Goal: Task Accomplishment & Management: Use online tool/utility

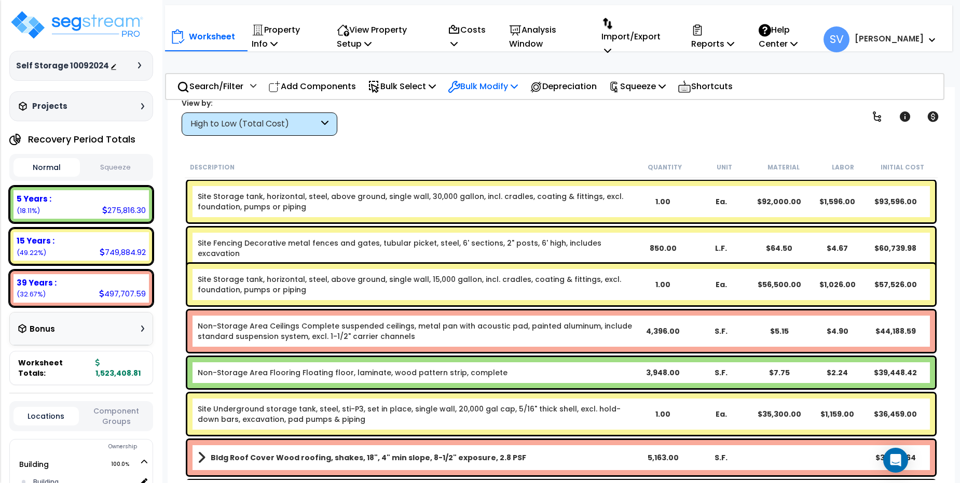
click at [484, 79] on p "Bulk Modify" at bounding box center [483, 86] width 70 height 14
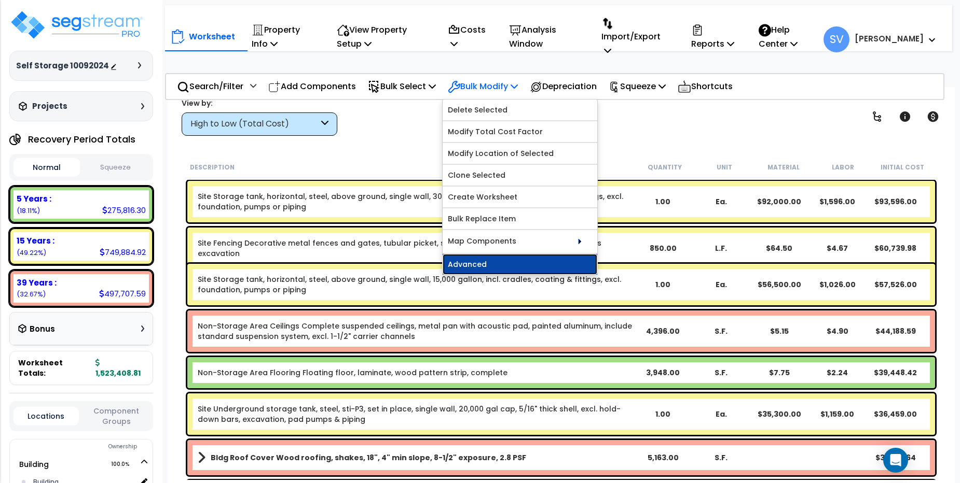
click at [532, 254] on link "Advanced" at bounding box center [519, 264] width 155 height 21
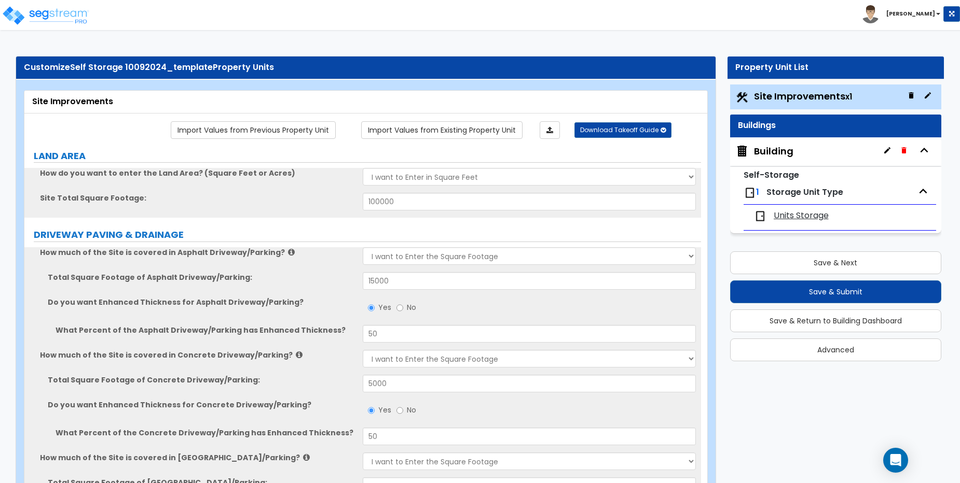
select select "2"
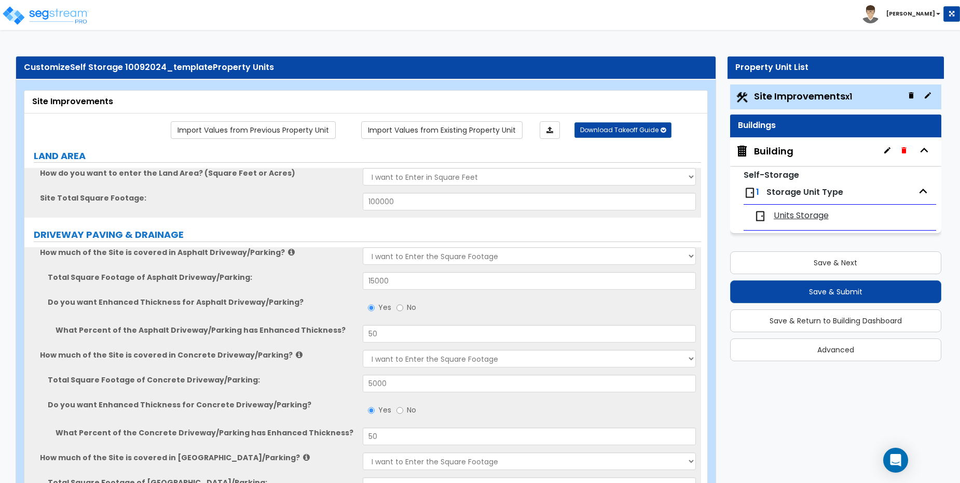
select select "1"
select select "2"
select select "3"
select select "1"
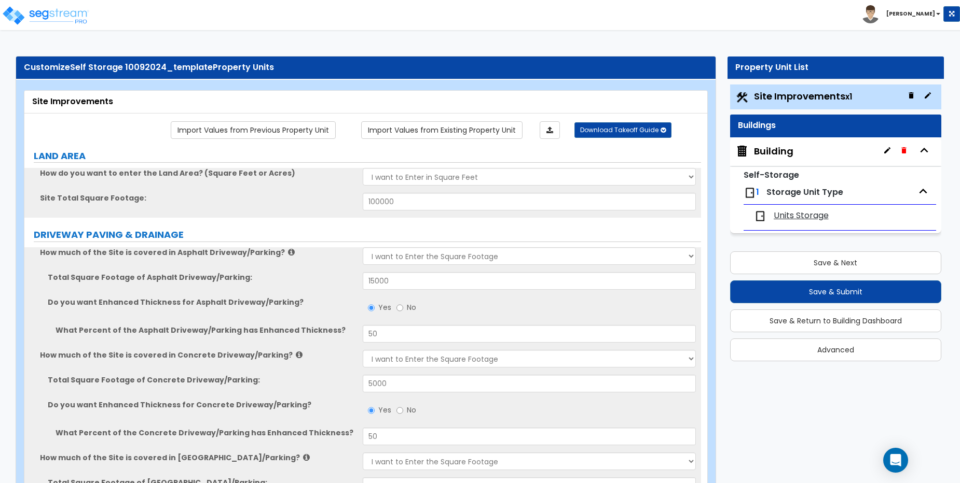
select select "1"
select select "2"
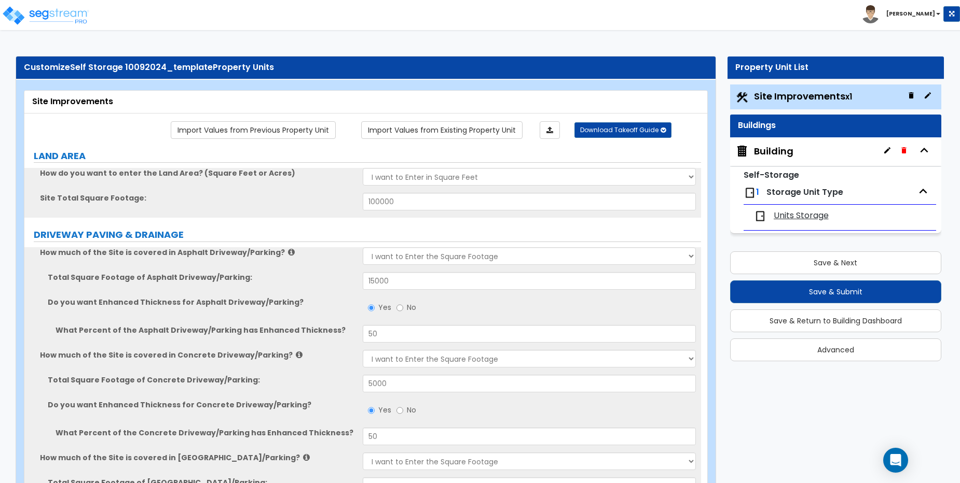
select select "1"
select select "2"
select select "1"
select select "2"
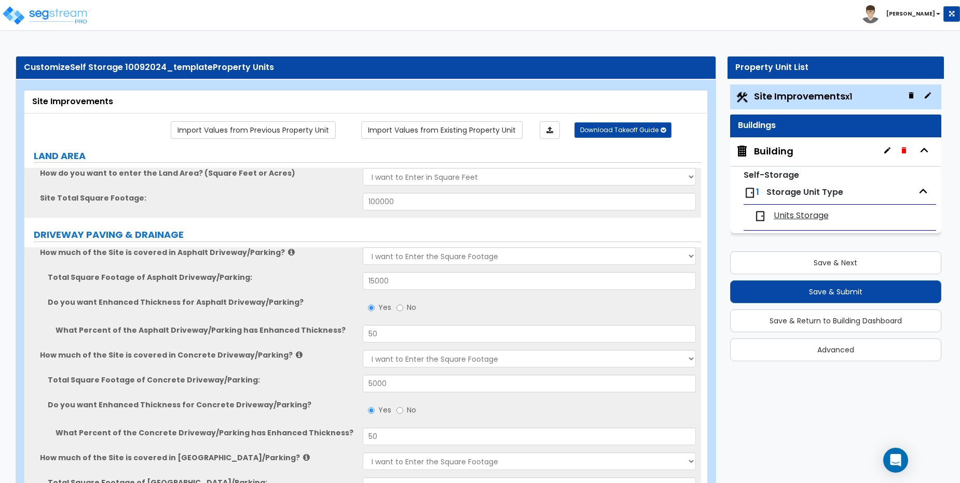
select select "2"
select select "4"
select select "2"
select select "3"
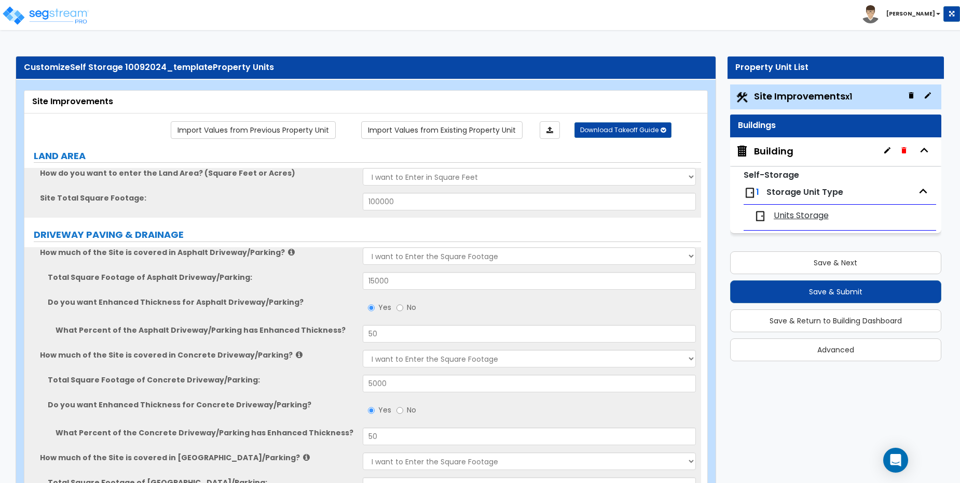
select select "2"
select select "1"
select select "2"
select select "3"
select select "2"
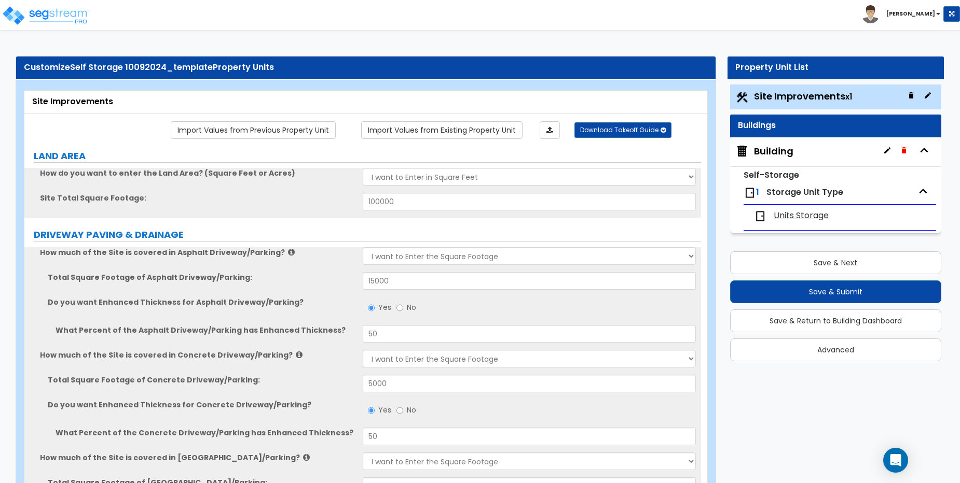
select select "1"
select select "2"
select select "7"
select select "1"
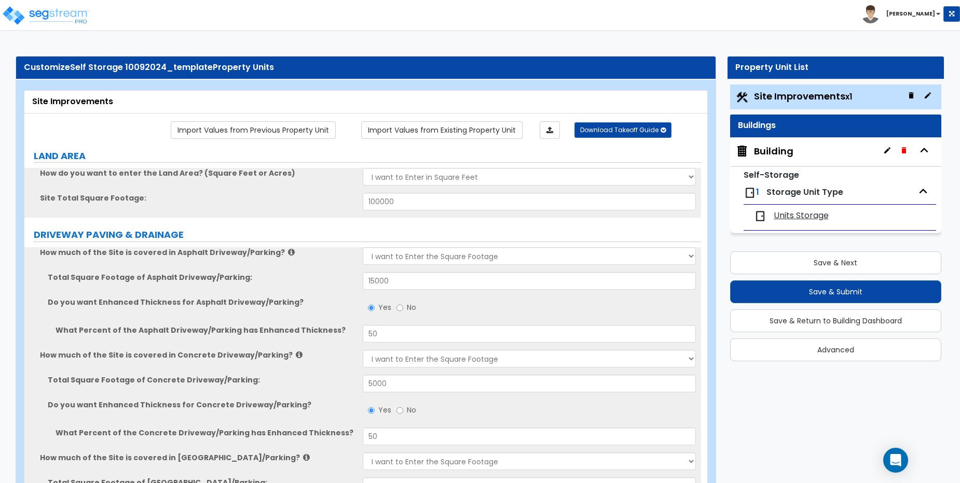
select select "3"
select select "1"
select select "16"
select select "3"
select select "1"
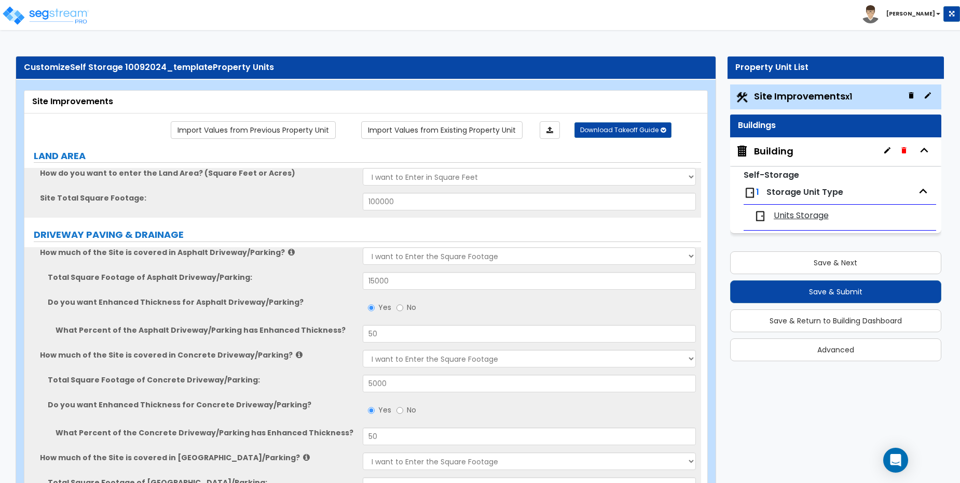
select select "4"
select select "1"
select select "2"
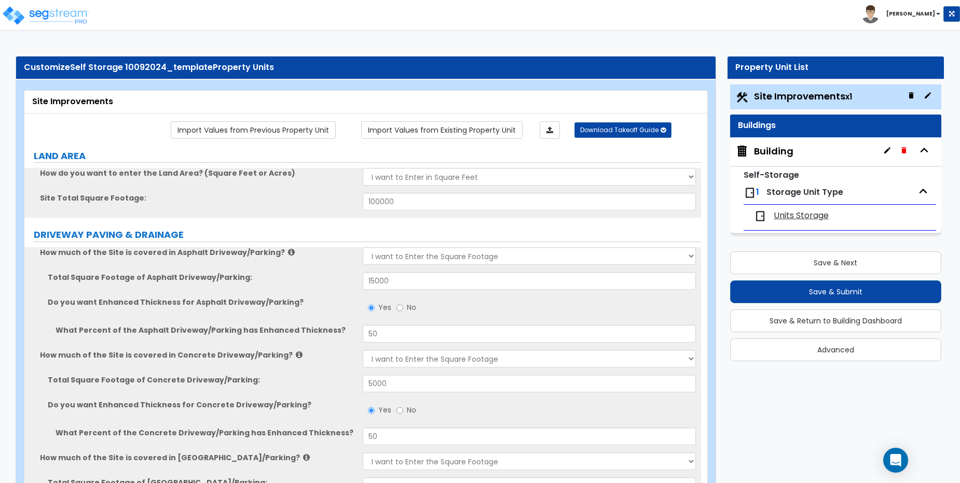
select select "3"
select select "2"
select select "3"
select select "11"
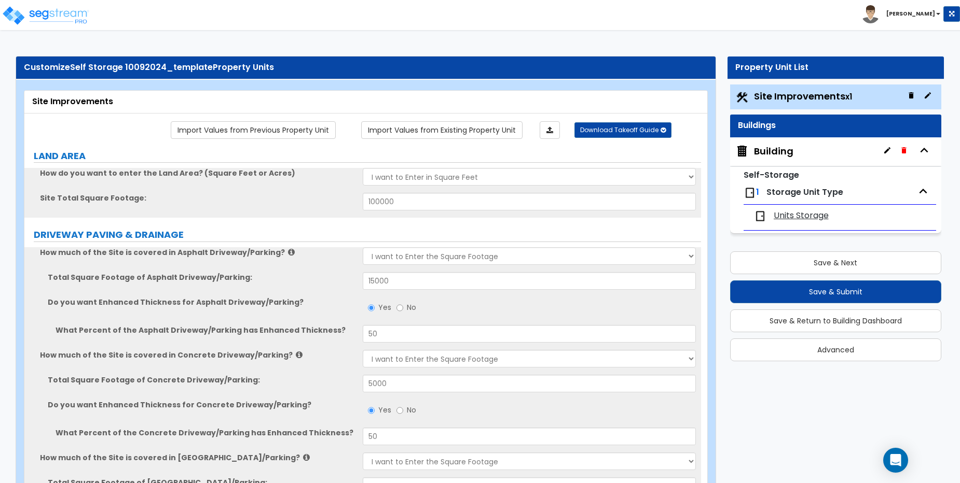
select select "8"
select select "5"
select select "3"
select select "1"
select select "5"
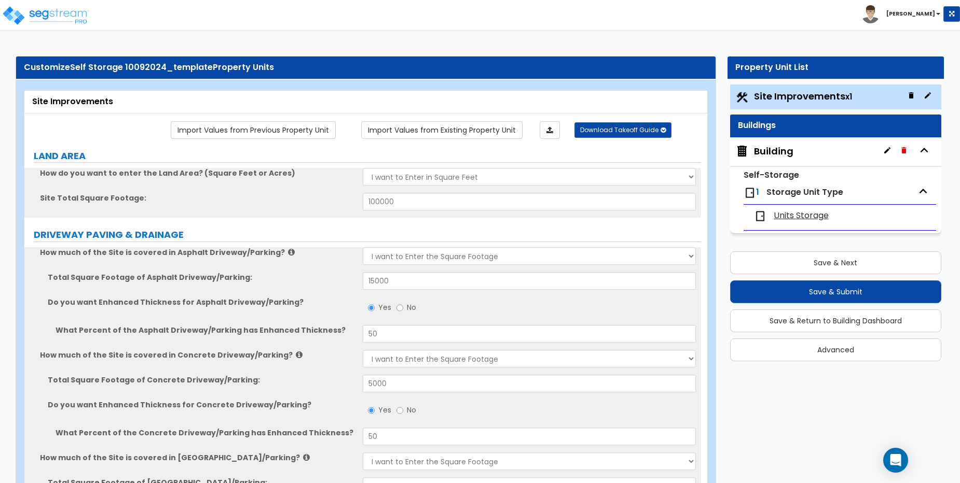
select select "7"
